Goal: Find specific page/section: Find specific page/section

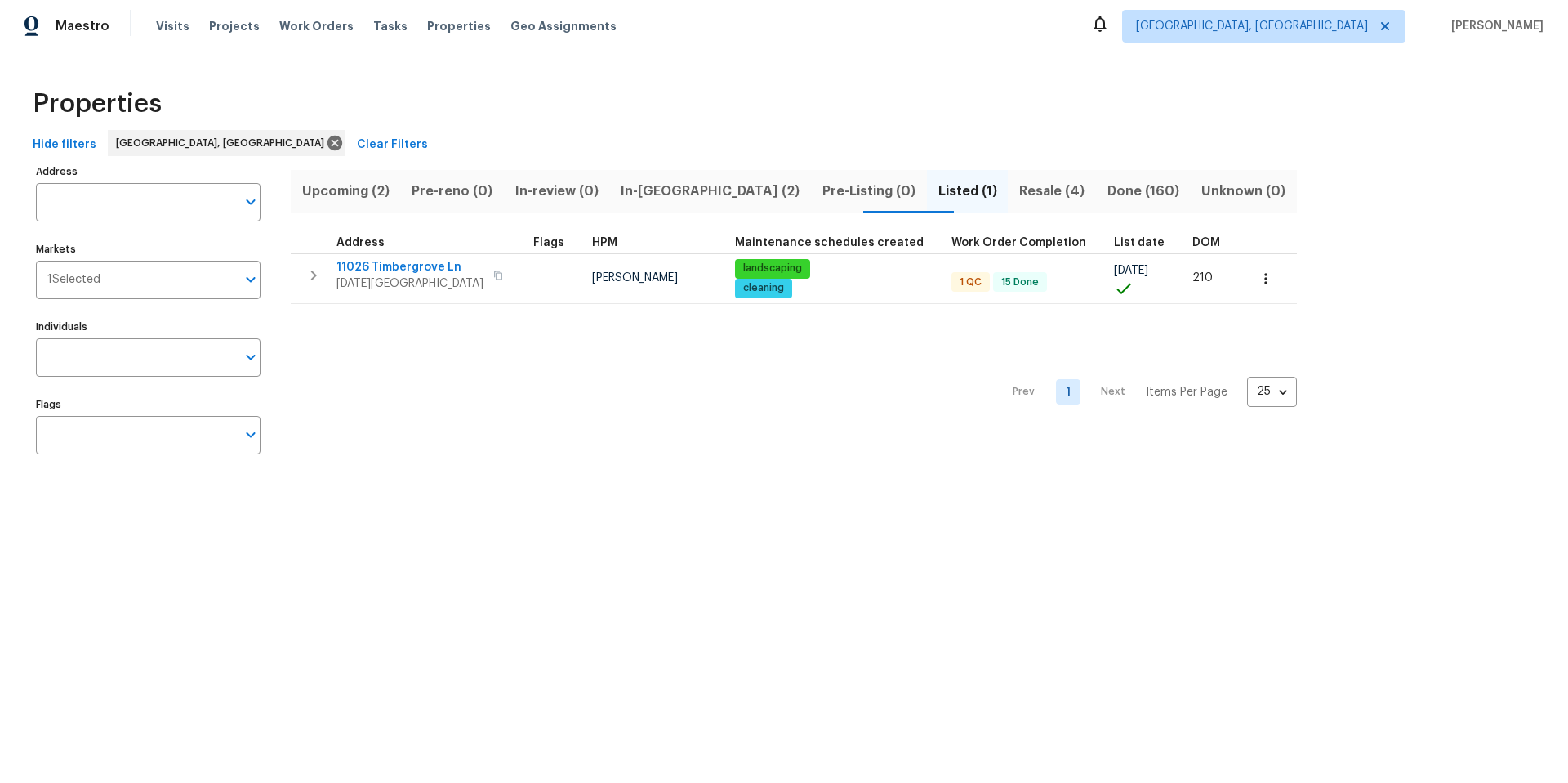
click at [350, 189] on span "Upcoming (2)" at bounding box center [345, 191] width 90 height 23
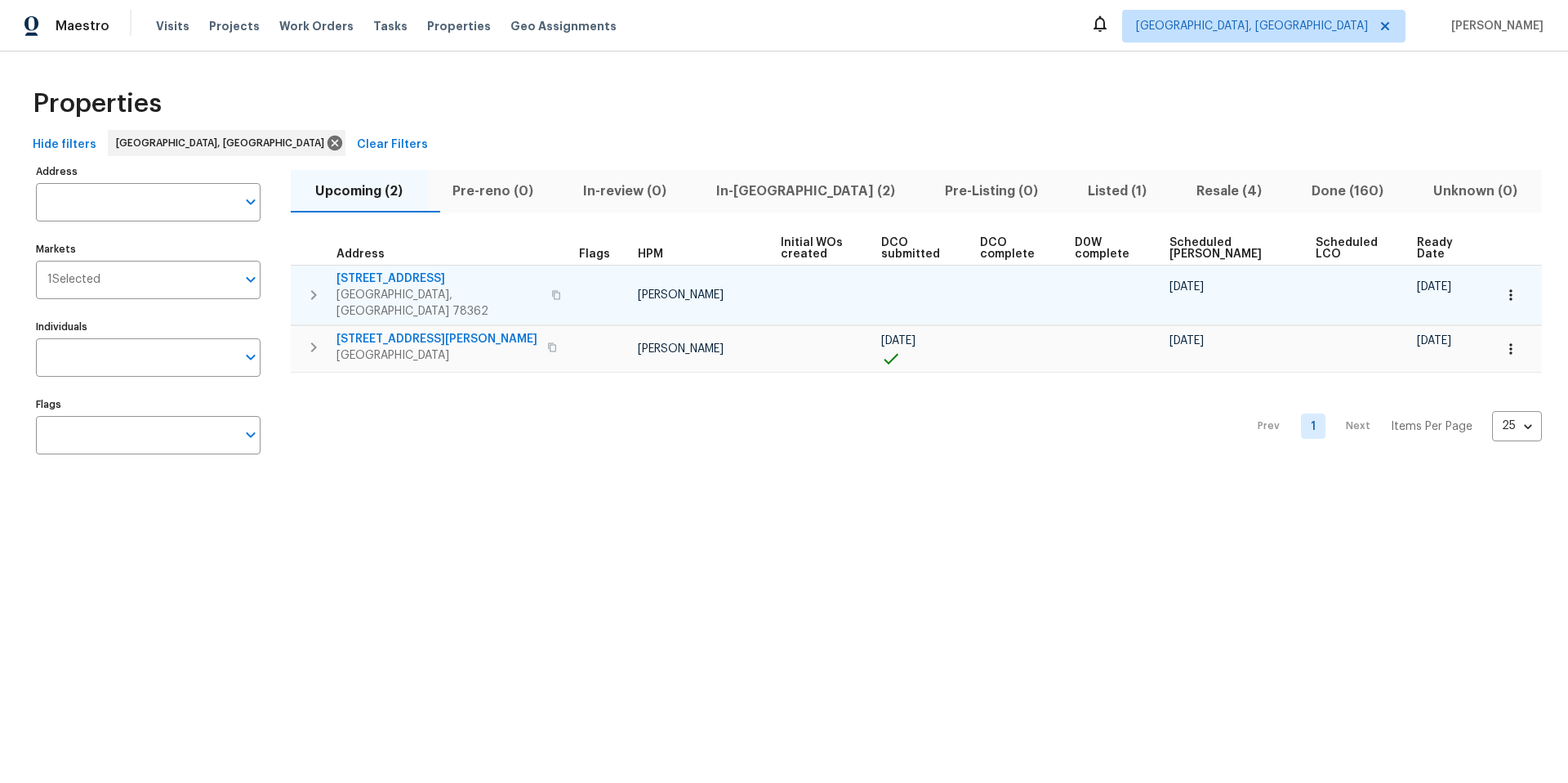
click at [418, 277] on span "[STREET_ADDRESS]" at bounding box center [438, 279] width 205 height 17
click at [1502, 291] on icon "button" at bounding box center [1511, 295] width 17 height 17
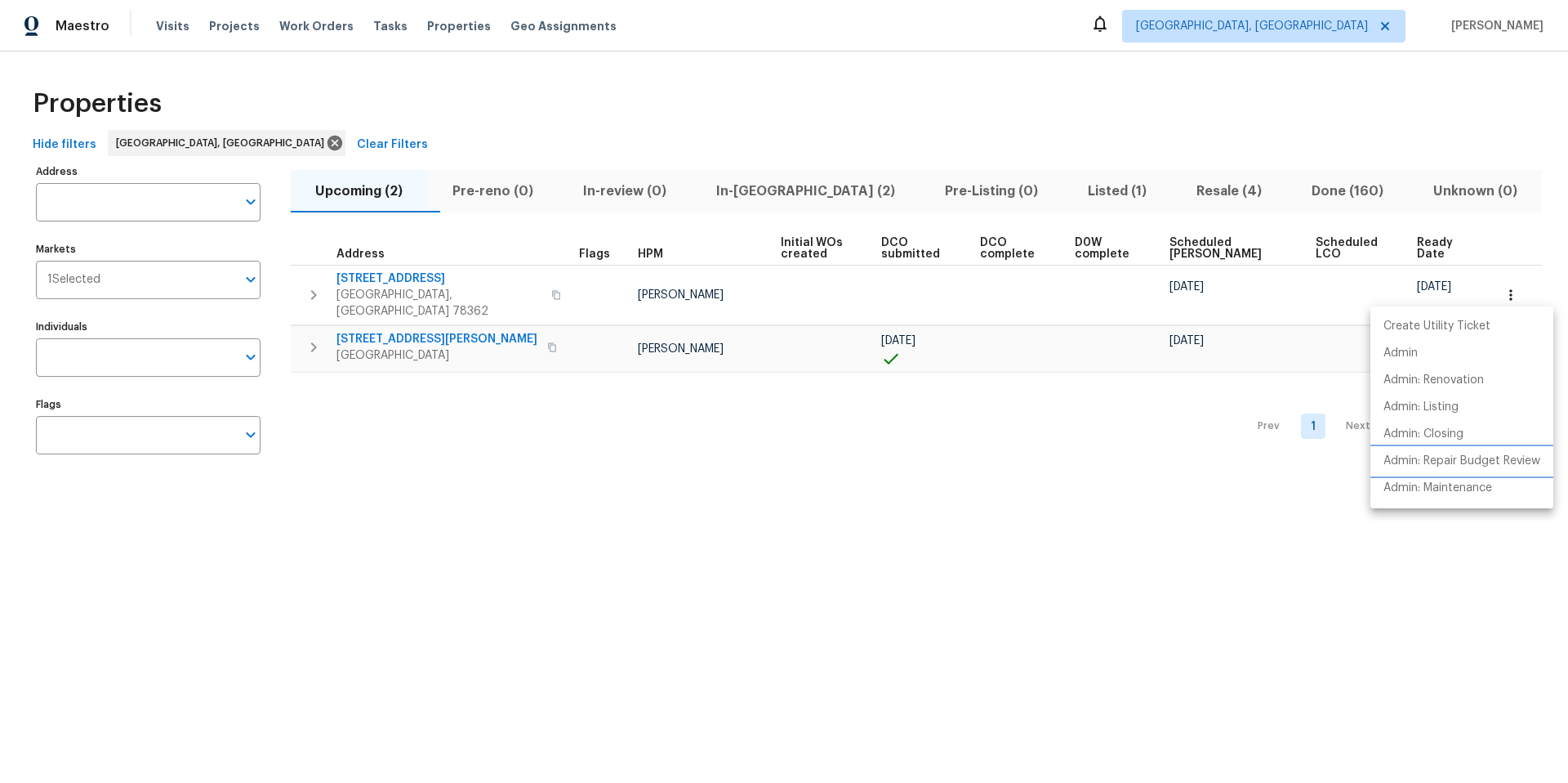
click at [1480, 473] on li "Admin: Repair Budget Review" at bounding box center [1462, 461] width 183 height 27
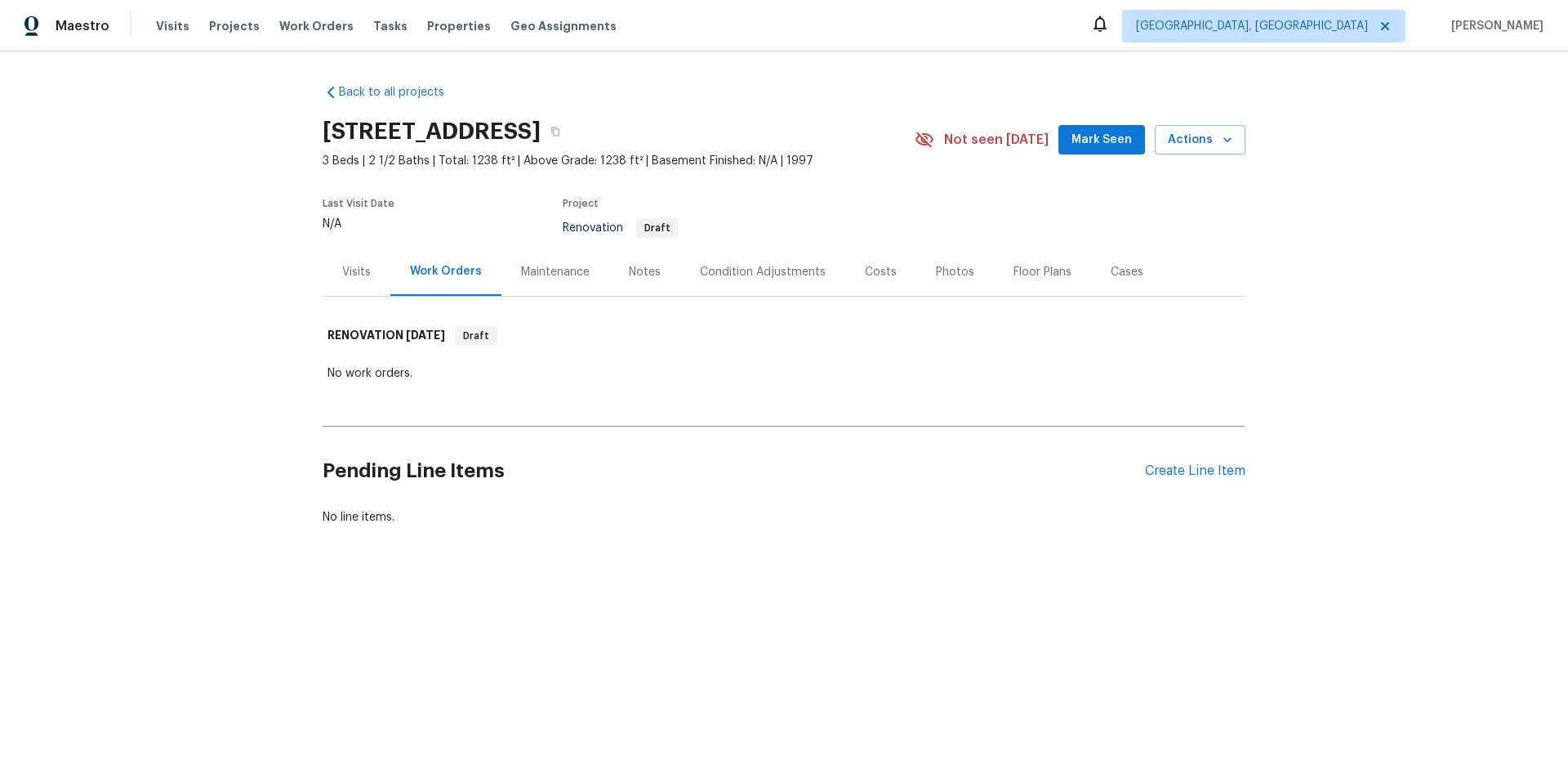
click at [364, 275] on div "Visits" at bounding box center [357, 272] width 68 height 48
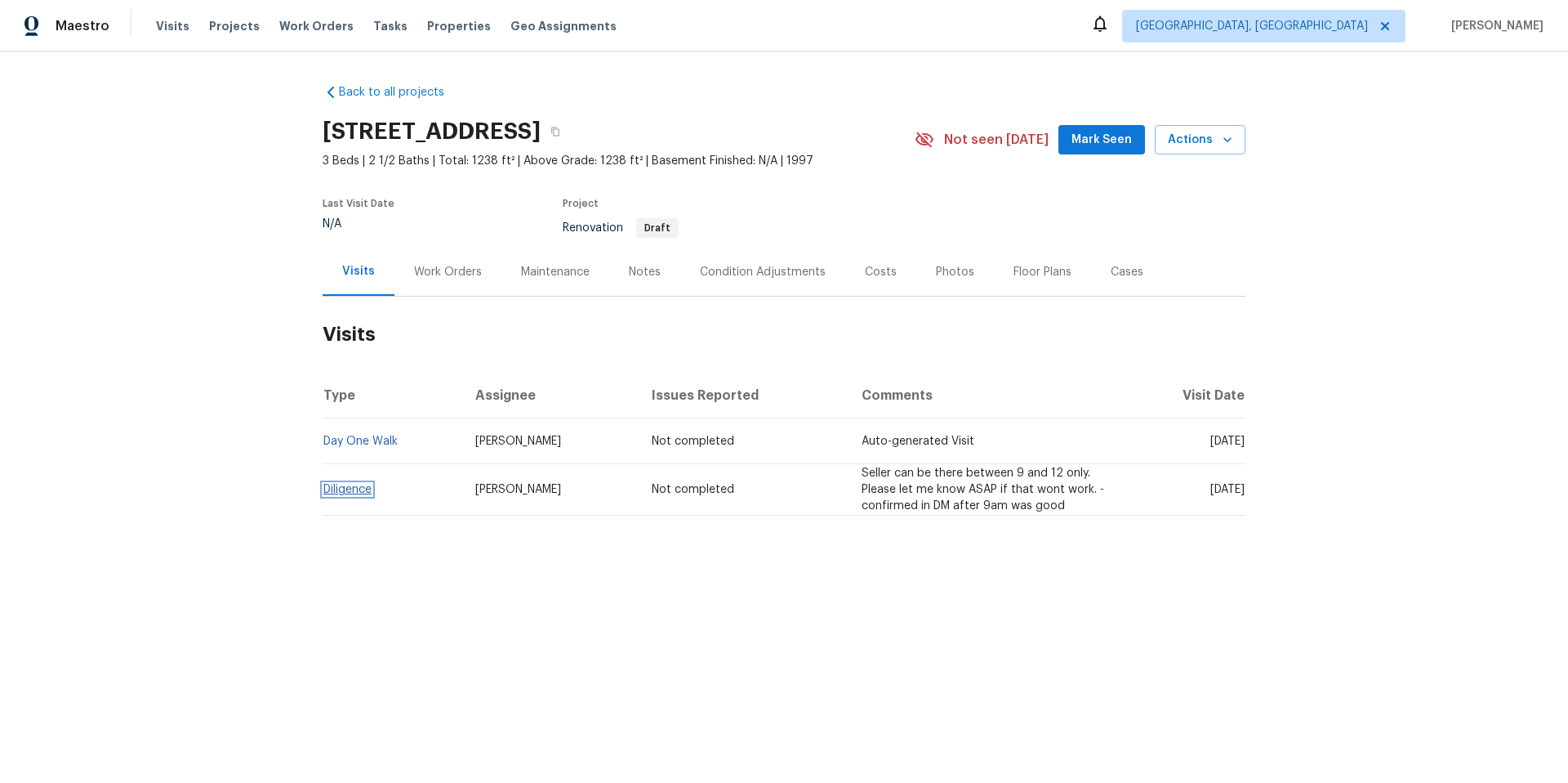
click at [347, 487] on link "Diligence" at bounding box center [348, 489] width 48 height 12
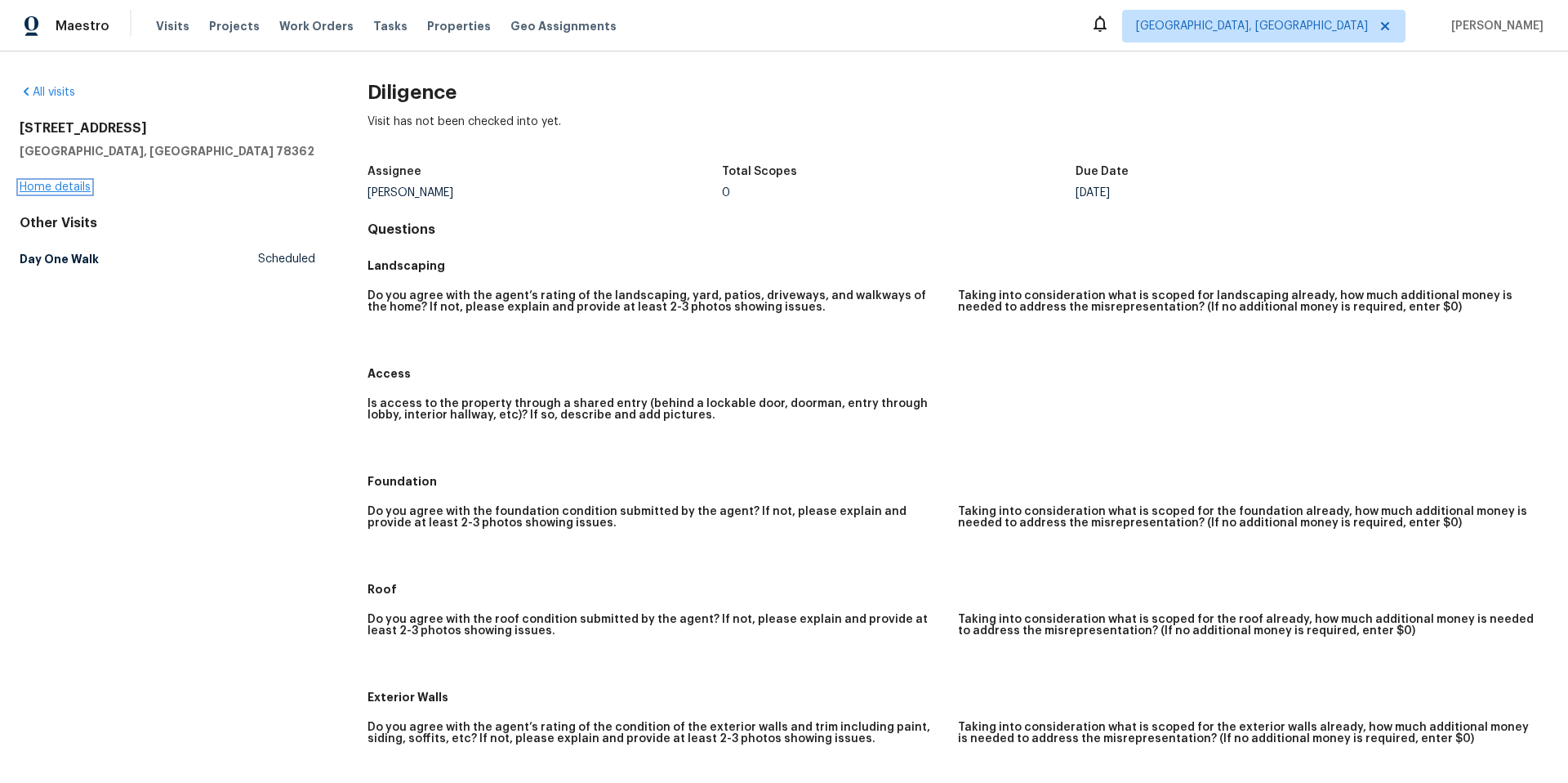
click at [42, 188] on link "Home details" at bounding box center [56, 187] width 71 height 12
